Goal: Information Seeking & Learning: Learn about a topic

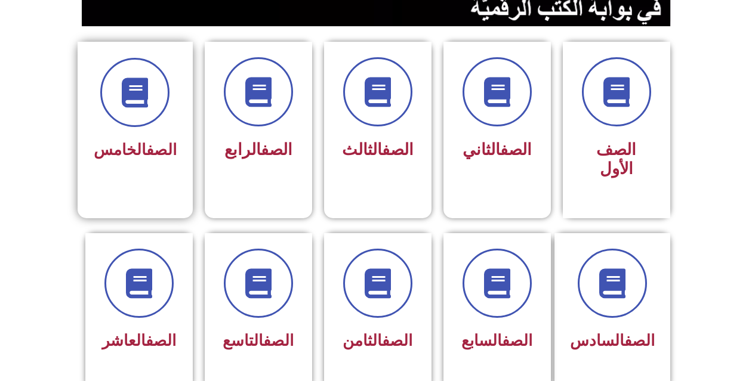
scroll to position [358, 0]
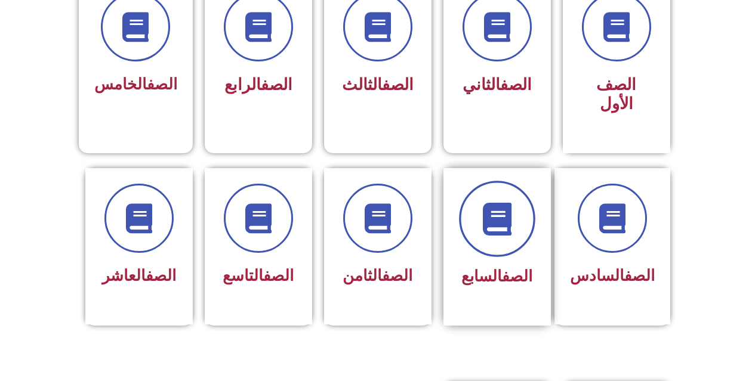
click at [483, 220] on span at bounding box center [497, 219] width 76 height 76
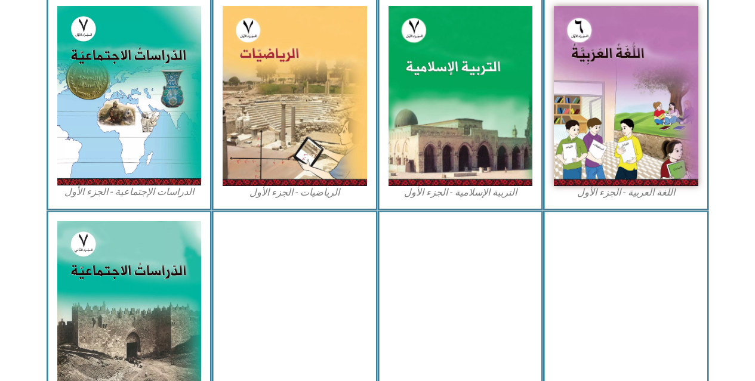
scroll to position [266, 0]
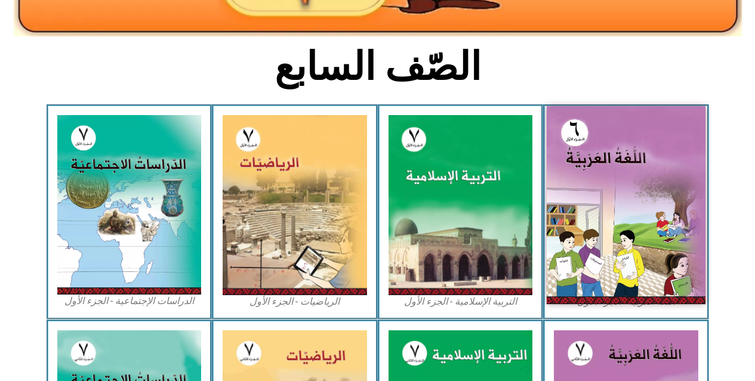
click at [591, 127] on img at bounding box center [626, 205] width 159 height 198
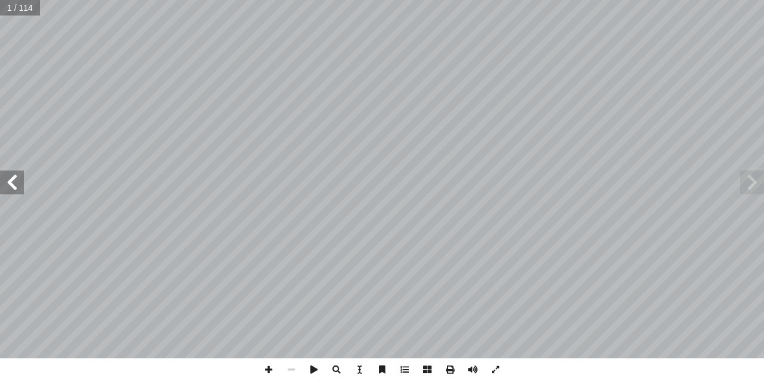
click at [7, 179] on span at bounding box center [12, 183] width 24 height 24
click at [10, 180] on span at bounding box center [12, 183] width 24 height 24
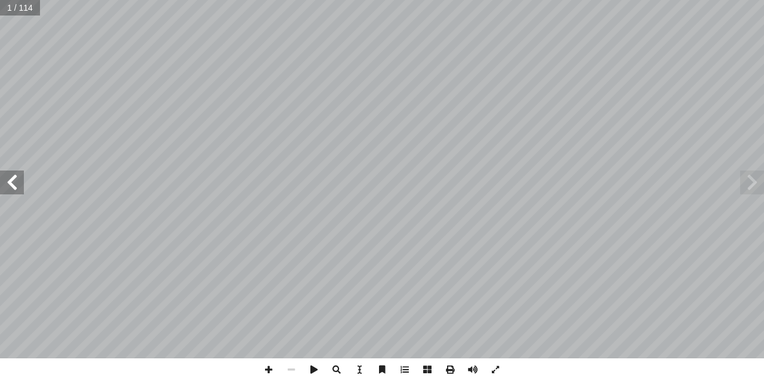
click at [10, 180] on span at bounding box center [12, 183] width 24 height 24
click at [18, 185] on span at bounding box center [12, 183] width 24 height 24
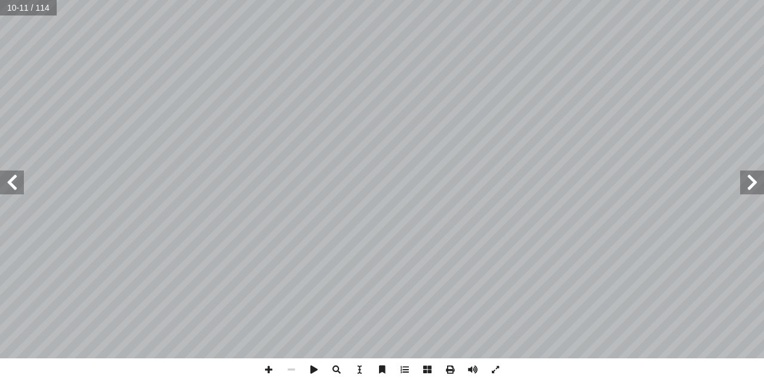
click at [18, 185] on span at bounding box center [12, 183] width 24 height 24
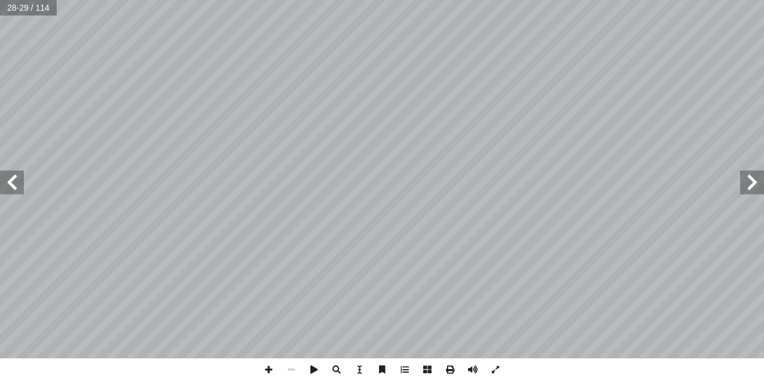
click at [18, 185] on span at bounding box center [12, 183] width 24 height 24
click at [312, 368] on span at bounding box center [314, 370] width 23 height 23
drag, startPoint x: 308, startPoint y: 359, endPoint x: 310, endPoint y: 369, distance: 9.7
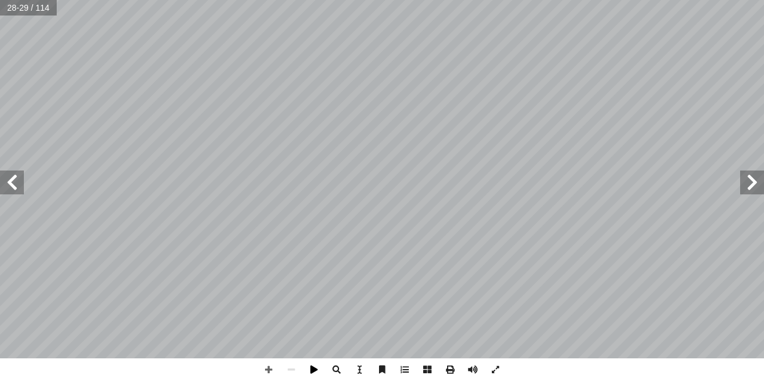
click at [310, 369] on span at bounding box center [314, 370] width 23 height 23
click at [744, 184] on span at bounding box center [752, 183] width 24 height 24
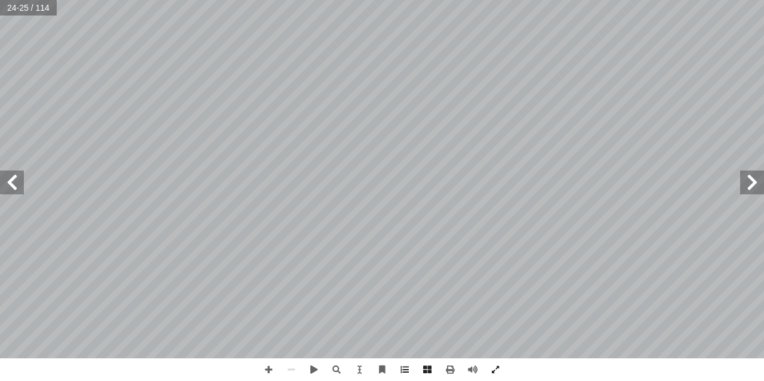
click at [763, 181] on span at bounding box center [752, 183] width 24 height 24
click at [760, 182] on span at bounding box center [752, 183] width 24 height 24
click at [750, 181] on span at bounding box center [752, 183] width 24 height 24
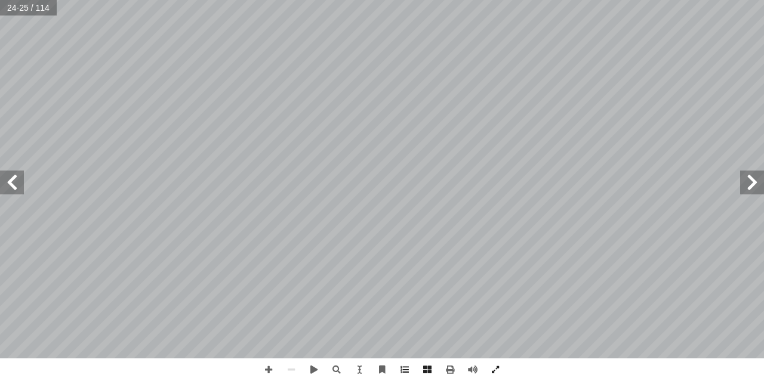
click at [749, 177] on span at bounding box center [752, 183] width 24 height 24
click at [749, 176] on span at bounding box center [752, 183] width 24 height 24
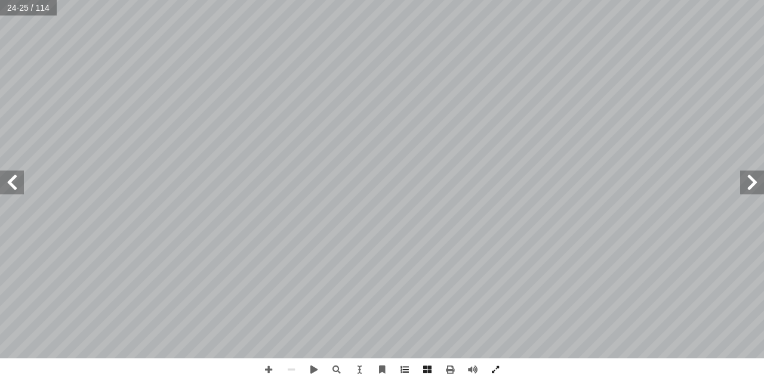
click at [749, 176] on span at bounding box center [752, 183] width 24 height 24
click at [747, 179] on span at bounding box center [752, 183] width 24 height 24
click at [747, 183] on span at bounding box center [752, 183] width 24 height 24
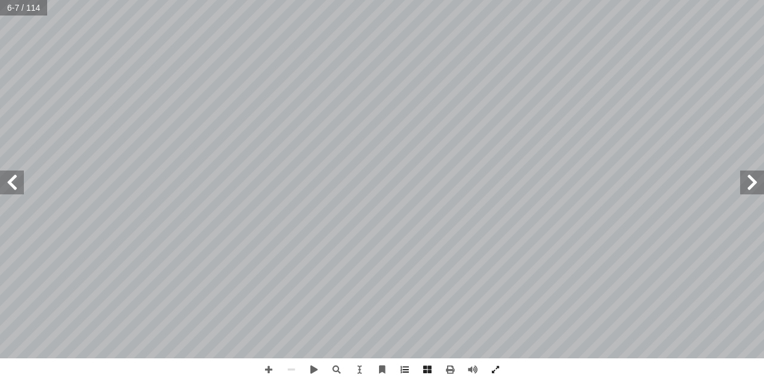
click at [747, 188] on span at bounding box center [752, 183] width 24 height 24
click at [761, 184] on div ": ُ ت � ج � ت ِّ الن َ ــع َ م ِ ــل ُ فاع َّ ، والت ِ تــاب ِ هــذا الك ْ ــن …" at bounding box center [382, 179] width 764 height 359
click at [13, 189] on span at bounding box center [12, 183] width 24 height 24
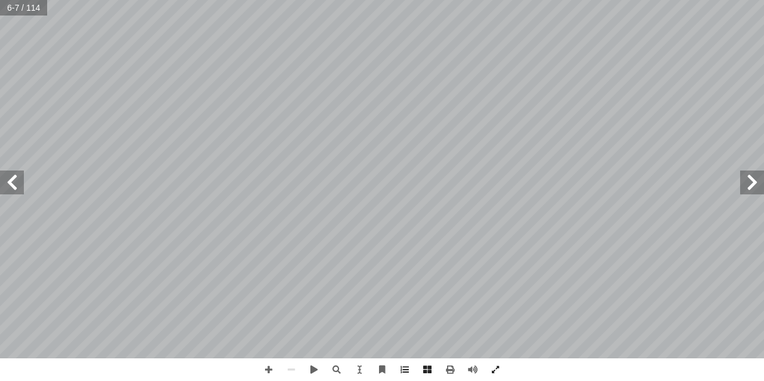
click at [13, 189] on span at bounding box center [12, 183] width 24 height 24
click at [13, 188] on span at bounding box center [12, 183] width 24 height 24
click at [20, 184] on div "٨ ها: ْ ن ِ م ٍّ ل ُ ك َ ع ْ و َ ن ُ ن ِّ ي َ ب ُ ن َ ، و َ ماء ْ س أ ها ال� ْ …" at bounding box center [382, 179] width 764 height 359
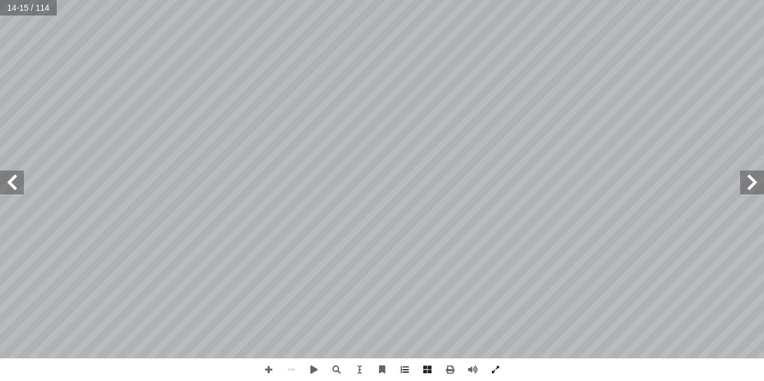
click at [13, 186] on span at bounding box center [12, 183] width 24 height 24
click at [20, 181] on span at bounding box center [12, 183] width 24 height 24
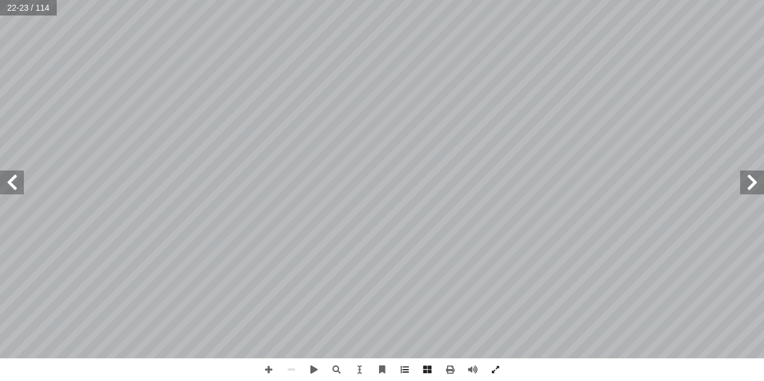
click at [764, 189] on div "١ 6 : َ و ُ ى ه َ يق ِ وس ُ م ْ ال َ ان َ س ْ ن ِ ٕ � ْ ا� َ م َ ه ْ ل � ي ا ِ …" at bounding box center [382, 179] width 764 height 359
click at [764, 186] on div "١ 6 : َ و ُ ى ه َ يق ِ وس ُ م ْ ال َ ان َ س ْ ن ِ ٕ � ْ ا� َ م َ ه ْ ل � ي ا ِ …" at bounding box center [382, 179] width 764 height 359
click at [21, 188] on span at bounding box center [12, 183] width 24 height 24
click at [20, 175] on div "١٨ ؟ ُ ة َ يد ِ ص َ ق ْ ا ال َ ه ْ ي َ ل َ ع ْ ت َ ل َ م َ ت ْ ي اش ِ ت � ال ُ …" at bounding box center [382, 179] width 764 height 359
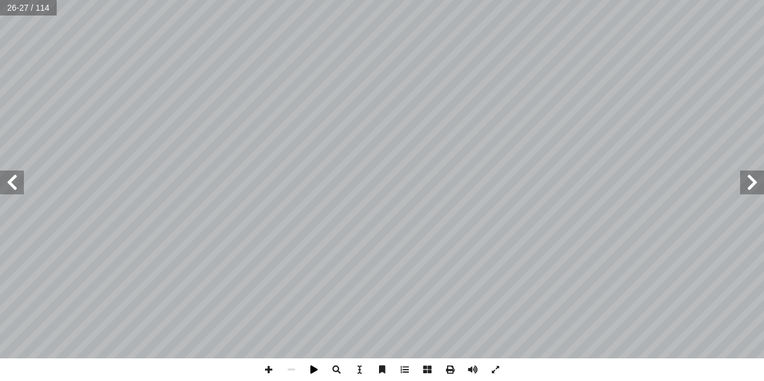
click at [315, 366] on span at bounding box center [314, 370] width 23 height 23
click at [314, 365] on span at bounding box center [314, 370] width 23 height 23
click at [20, 190] on div "٢٢ ُ �ء َ � ْ م ِ ٕ � ْ ا� . ٍ او َ ى و َ ل َ ع ُ ة َ ط � س ِ و َ ت ُ الم ُ ة َ…" at bounding box center [382, 179] width 764 height 359
click at [20, 190] on span at bounding box center [12, 183] width 24 height 24
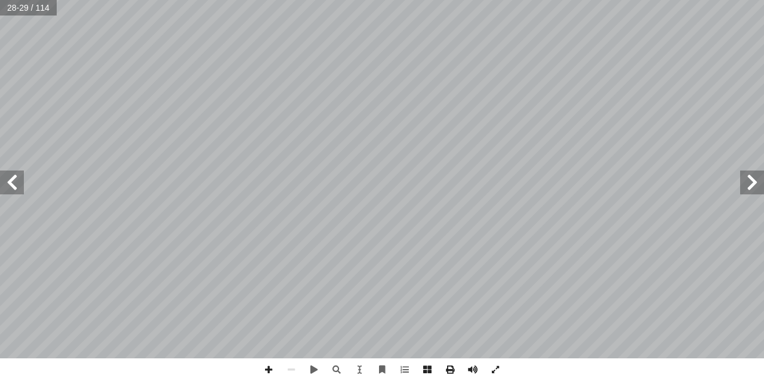
click at [20, 187] on span at bounding box center [12, 183] width 24 height 24
click at [262, 97] on div "٢٢ ُ �ء َ � ْ م ِ ٕ � ْ ا� . ٍ او َ ى و َ ل َ ع ُ ة َ ط � س ِ و َ ت ُ الم ُ ة َ…" at bounding box center [382, 179] width 764 height 359
click at [15, 185] on span at bounding box center [12, 183] width 24 height 24
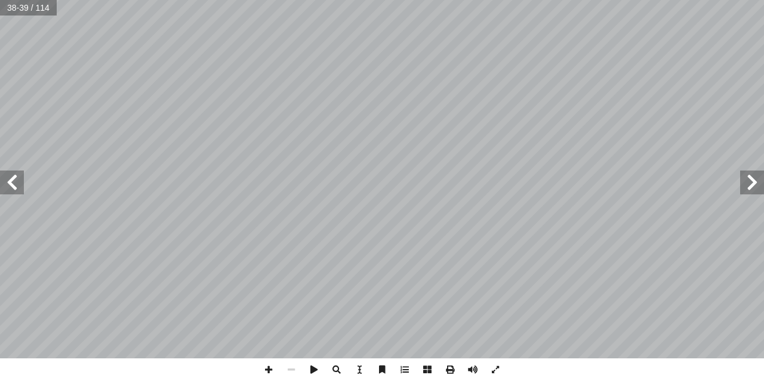
click at [15, 185] on span at bounding box center [12, 183] width 24 height 24
click at [754, 180] on span at bounding box center [752, 183] width 24 height 24
click at [273, 367] on span at bounding box center [268, 370] width 23 height 23
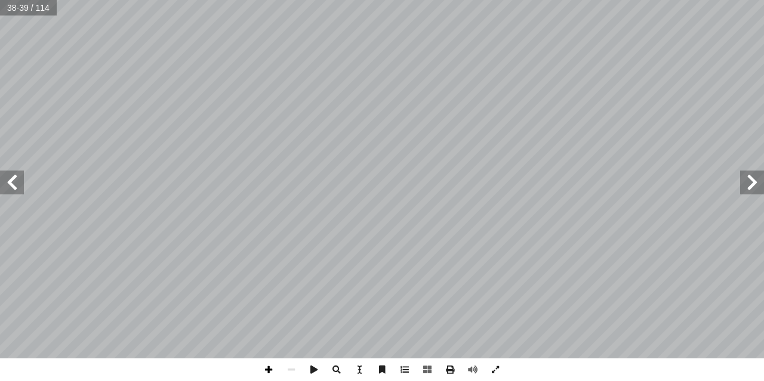
click at [272, 373] on span at bounding box center [268, 370] width 23 height 23
click at [361, 369] on span at bounding box center [359, 370] width 23 height 23
click at [392, 336] on div "ُ ين ِ ر ْ م � ت ْ ال ٍ ف ِ ل � ى ا َ ل َ ع ُ ة َ ط � س َ و َ ت ُ م ْ ال ُ ة َ …" at bounding box center [275, 50] width 500 height 645
click at [370, 364] on span at bounding box center [359, 370] width 23 height 23
click at [406, 369] on span at bounding box center [404, 370] width 23 height 23
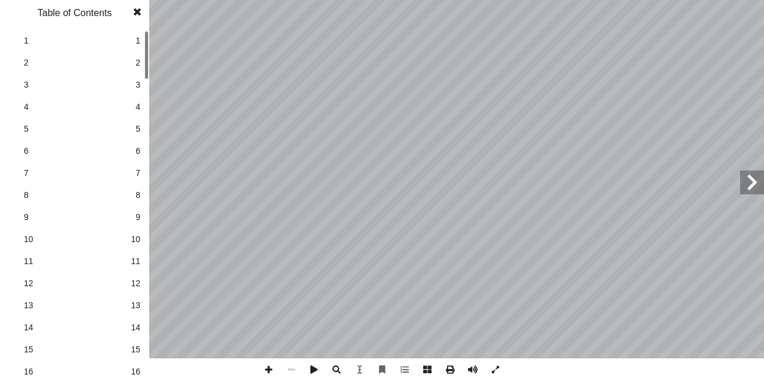
click at [133, 41] on link "1 1" at bounding box center [73, 41] width 134 height 22
click at [137, 304] on span "13" at bounding box center [136, 306] width 10 height 13
click at [136, 298] on link "13 13" at bounding box center [73, 306] width 134 height 22
click at [134, 333] on span "14" at bounding box center [136, 328] width 10 height 13
click at [148, 65] on div at bounding box center [146, 55] width 4 height 48
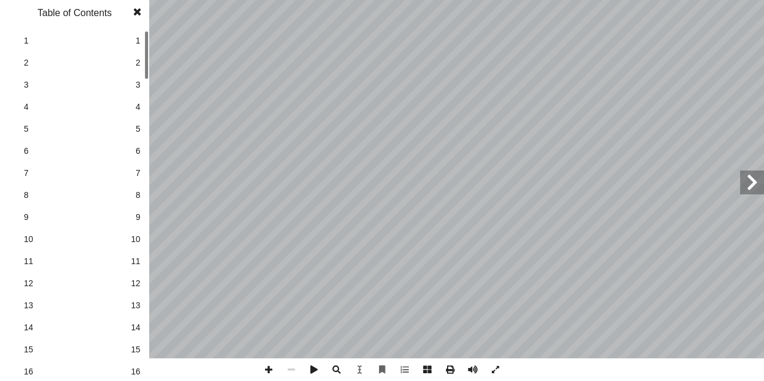
click at [155, 91] on div "٨ ها: ْ ن ِ م ٍّ ل ُ ك َ ع ْ و َ ن ُ ن ِّ ي َ ب ُ ن َ ، و َ ماء ْ س أ ها ال� ْ …" at bounding box center [382, 190] width 764 height 381
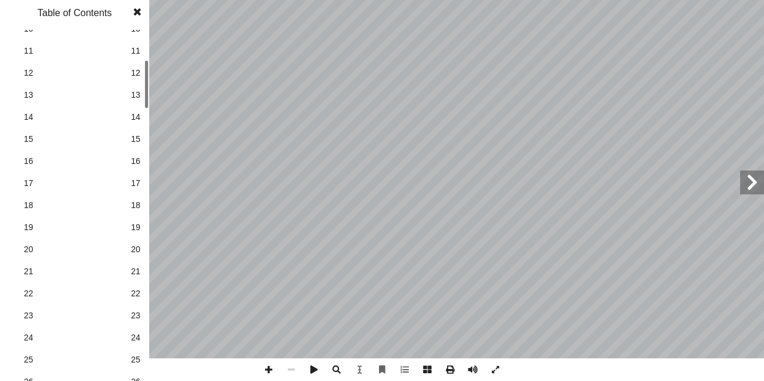
click at [148, 109] on div at bounding box center [146, 84] width 4 height 48
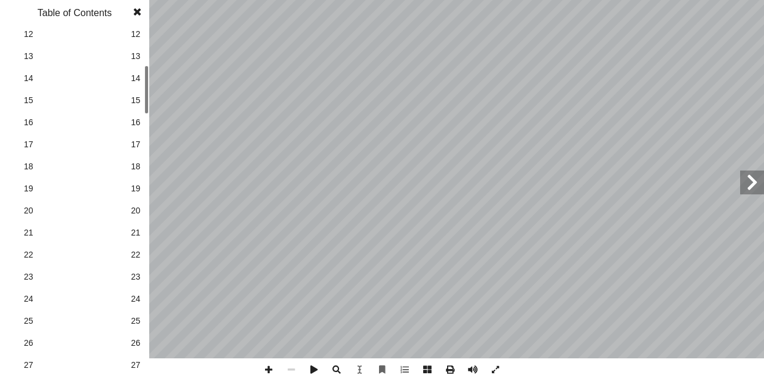
click at [138, 120] on span "16" at bounding box center [136, 122] width 10 height 13
click at [127, 165] on link "18 18" at bounding box center [73, 167] width 134 height 22
click at [138, 190] on span "19" at bounding box center [136, 189] width 10 height 13
click at [133, 272] on span "23" at bounding box center [136, 277] width 10 height 13
click at [133, 360] on span "27" at bounding box center [136, 365] width 10 height 13
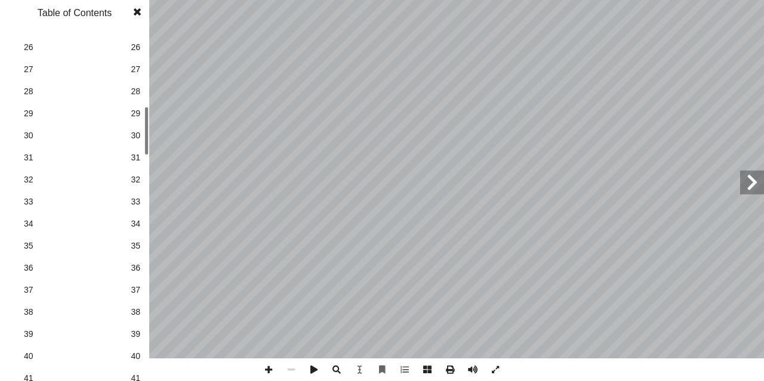
click at [152, 152] on div "٢٠ . « َص ِص َ ن َ ا ْلق َ س ْ أح َ ك ْ ي َ ل َ ɜص ع ُ ْ َنُ نق َ ن » َعالى: ل …" at bounding box center [382, 190] width 764 height 381
click at [124, 131] on span "30" at bounding box center [74, 136] width 101 height 13
click at [135, 256] on link "35 35" at bounding box center [73, 246] width 134 height 22
click at [139, 241] on span "35" at bounding box center [136, 246] width 10 height 13
click at [139, 294] on span "37" at bounding box center [136, 290] width 10 height 13
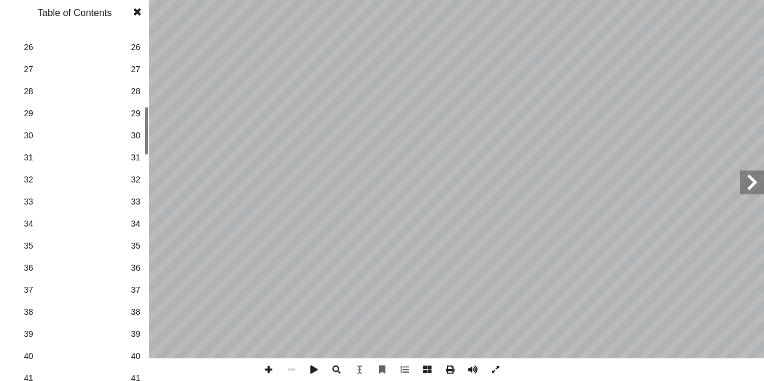
click at [136, 318] on span "38" at bounding box center [136, 312] width 10 height 13
click at [139, 12] on span at bounding box center [137, 12] width 21 height 24
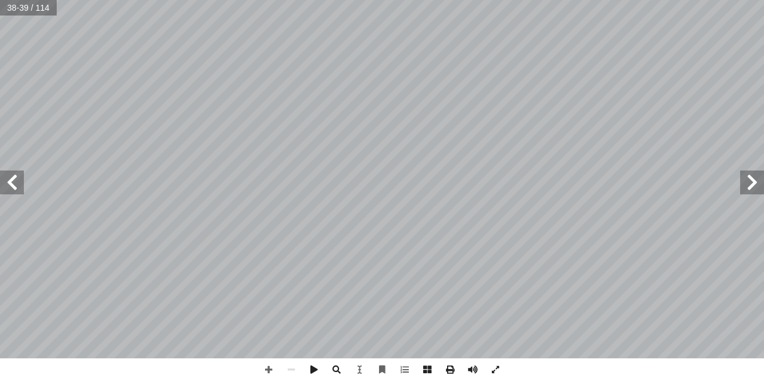
click at [755, 193] on span at bounding box center [752, 183] width 24 height 24
click at [755, 192] on span at bounding box center [752, 183] width 24 height 24
click at [753, 188] on span at bounding box center [752, 183] width 24 height 24
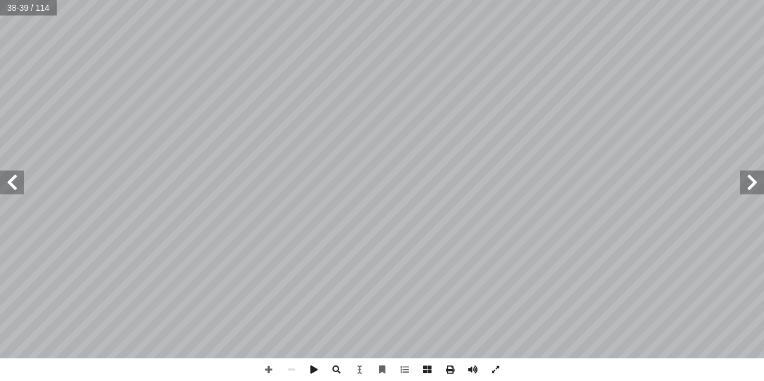
click at [752, 188] on span at bounding box center [752, 183] width 24 height 24
click at [749, 193] on span at bounding box center [752, 183] width 24 height 24
click at [17, 191] on span at bounding box center [12, 183] width 24 height 24
click at [12, 179] on span at bounding box center [12, 183] width 24 height 24
click at [13, 176] on span at bounding box center [12, 183] width 24 height 24
